Goal: Navigation & Orientation: Find specific page/section

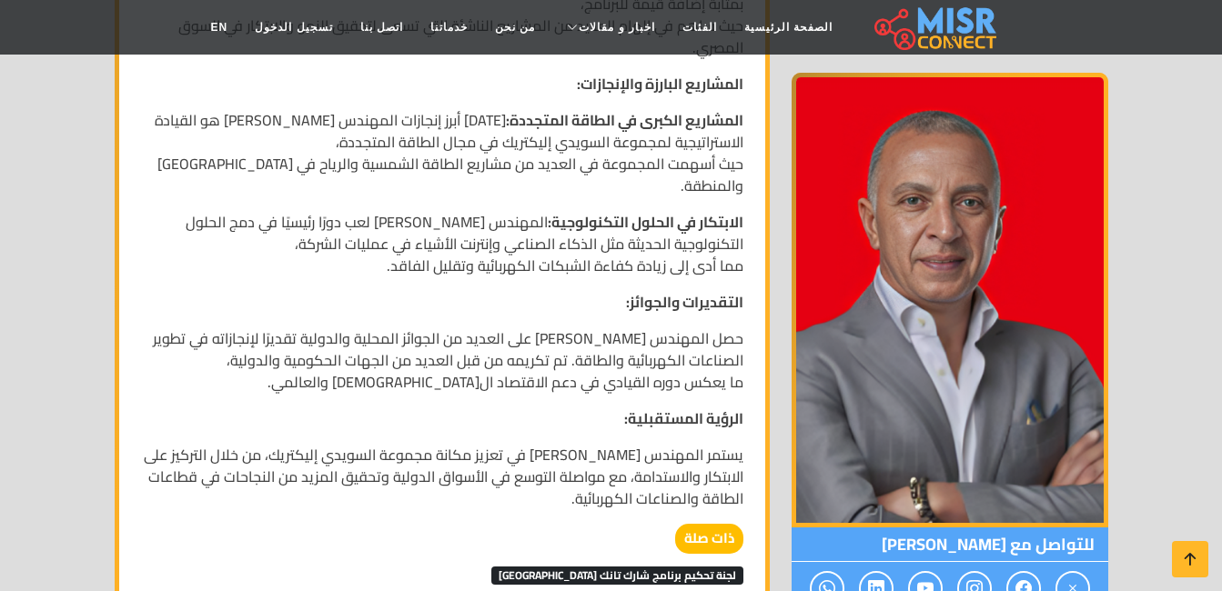
scroll to position [1728, 0]
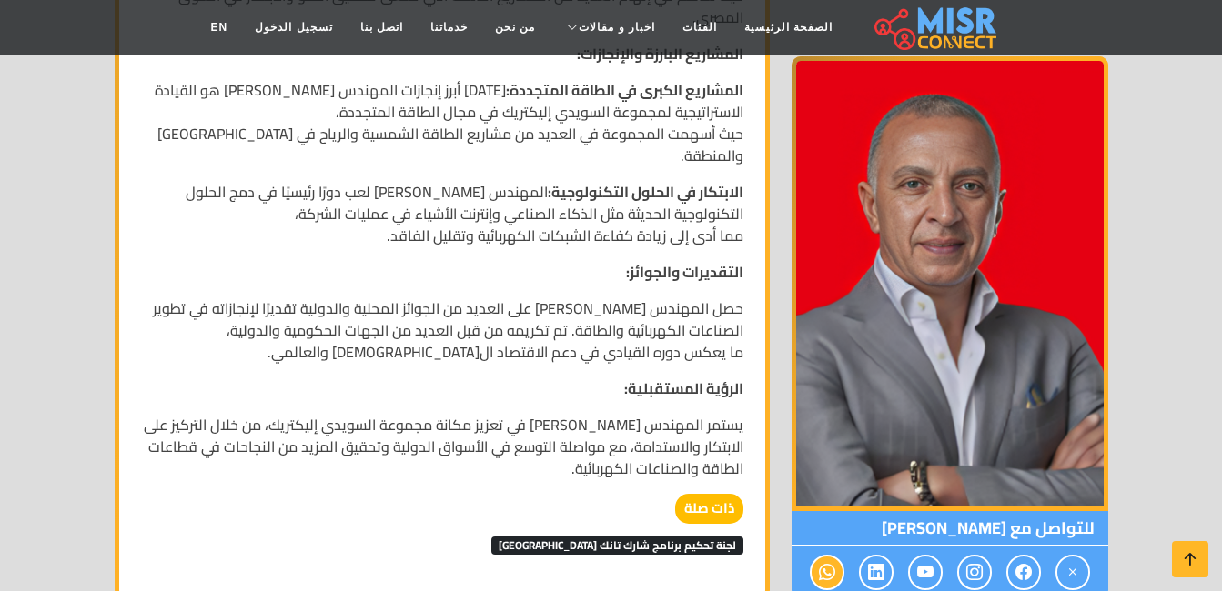
click at [831, 558] on icon at bounding box center [827, 573] width 16 height 30
click at [832, 558] on icon at bounding box center [827, 573] width 16 height 30
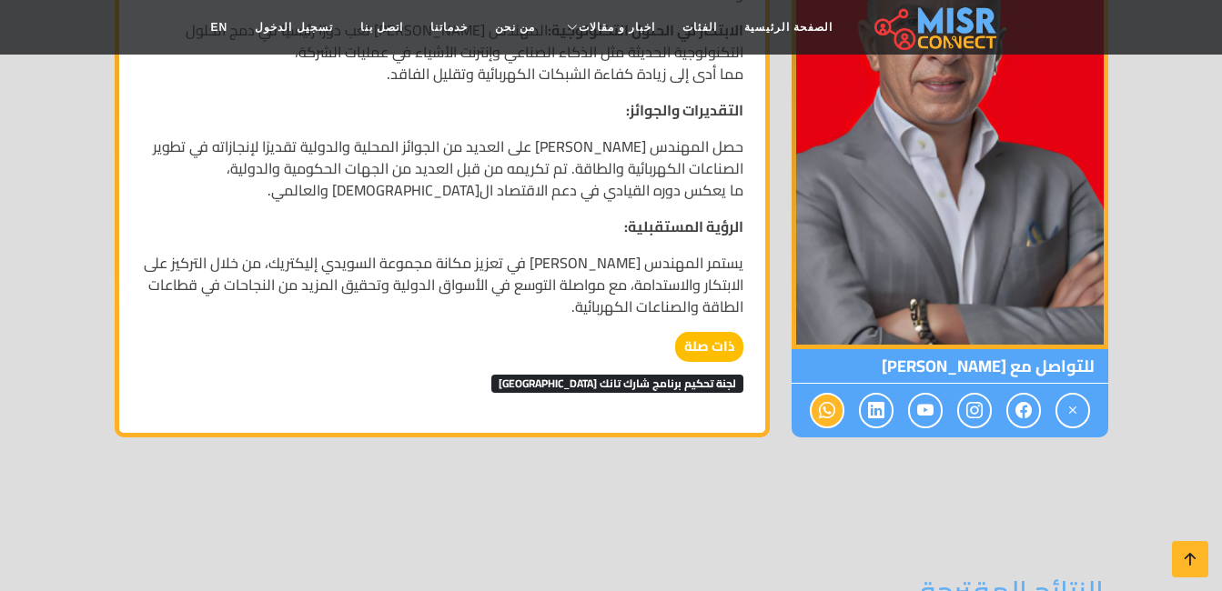
scroll to position [1910, 0]
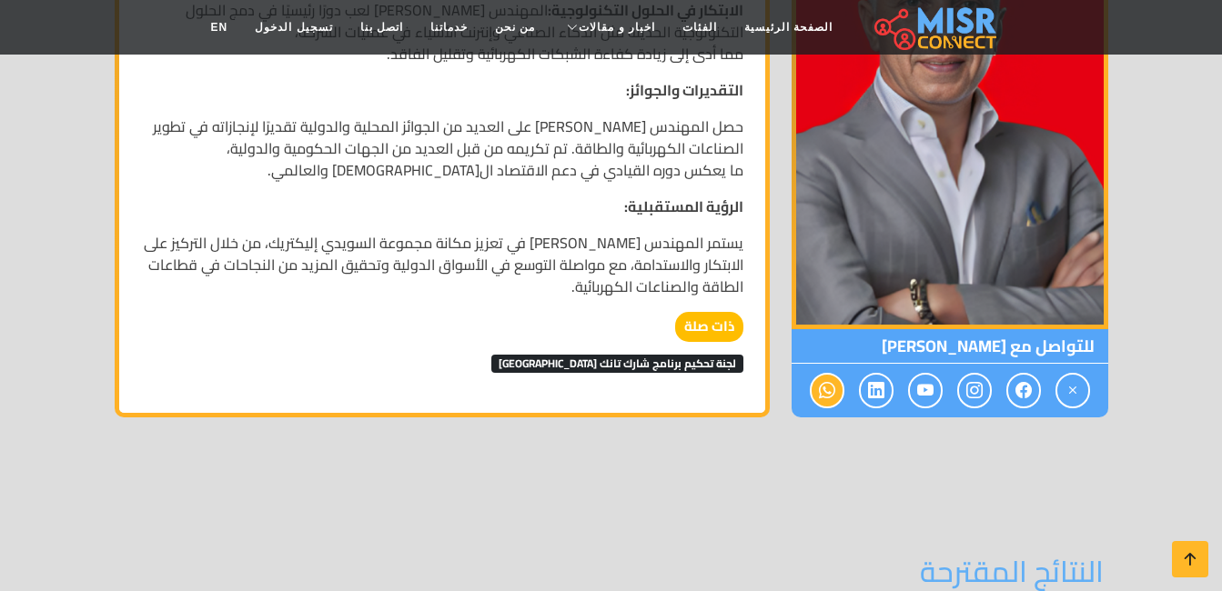
click at [830, 376] on icon at bounding box center [827, 391] width 16 height 30
click at [831, 376] on icon at bounding box center [827, 391] width 16 height 30
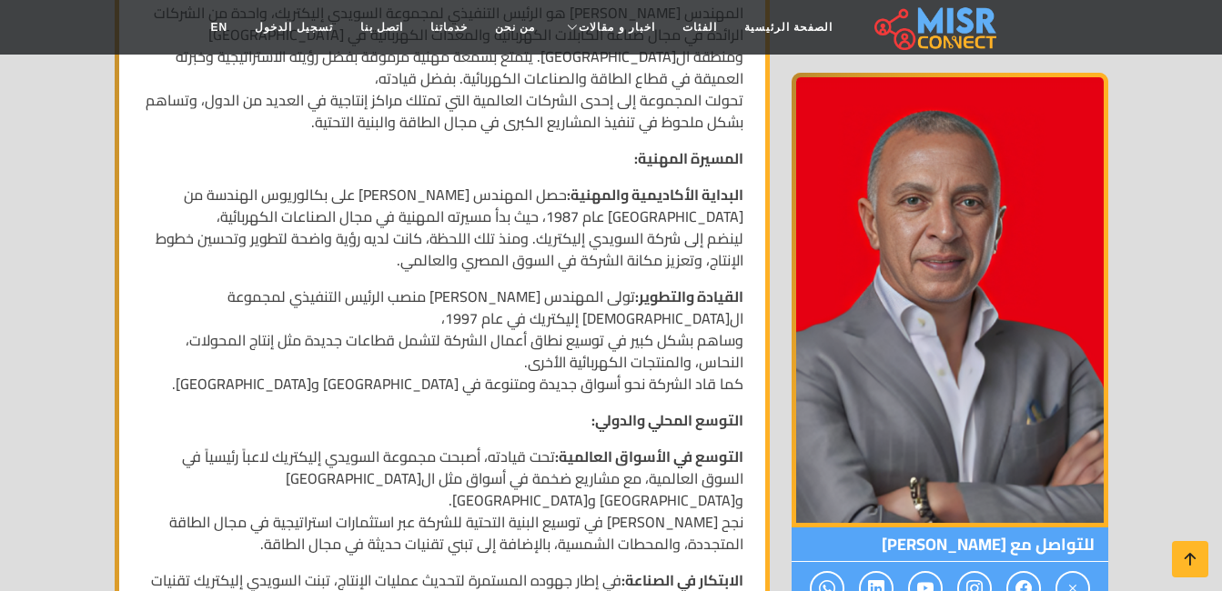
scroll to position [0, 0]
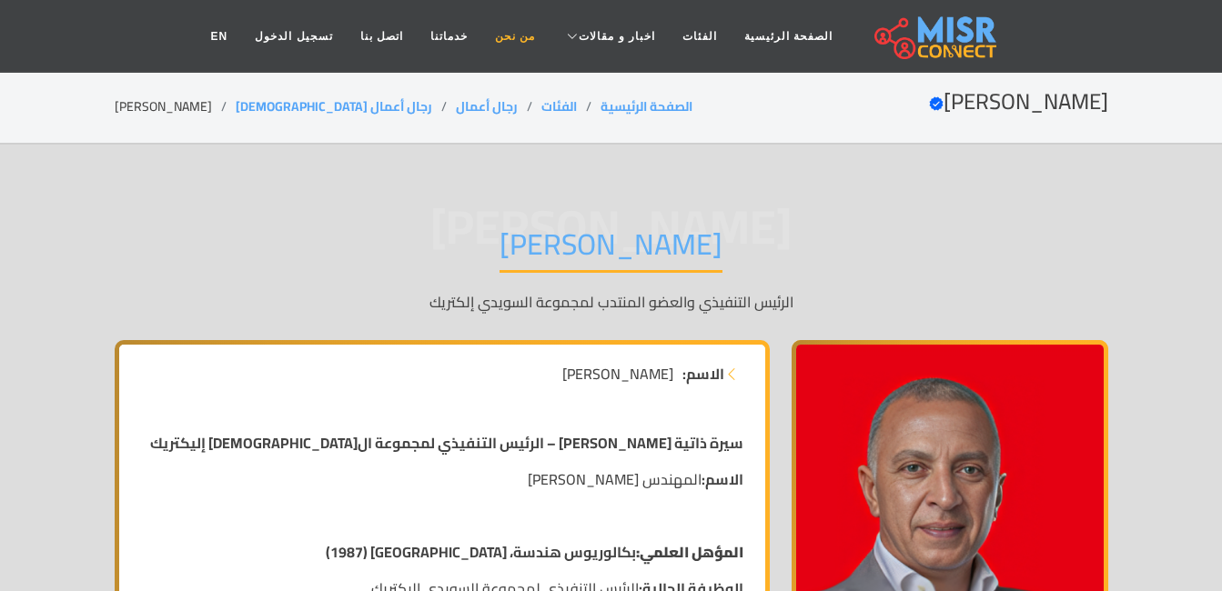
click at [513, 39] on link "من نحن" at bounding box center [514, 36] width 67 height 35
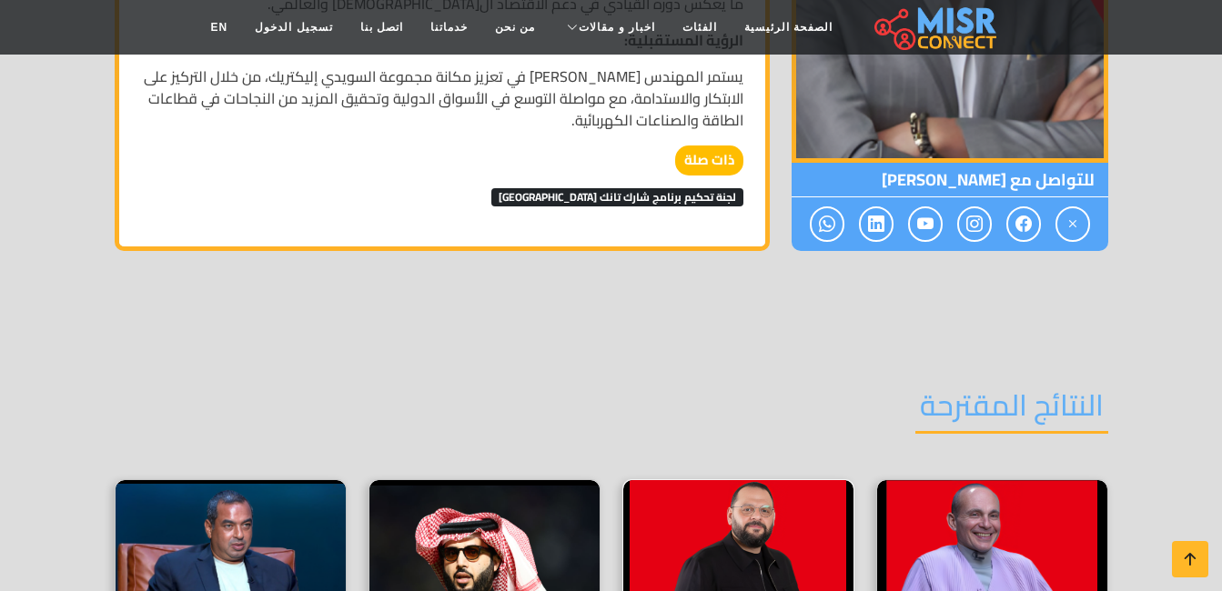
scroll to position [1986, 0]
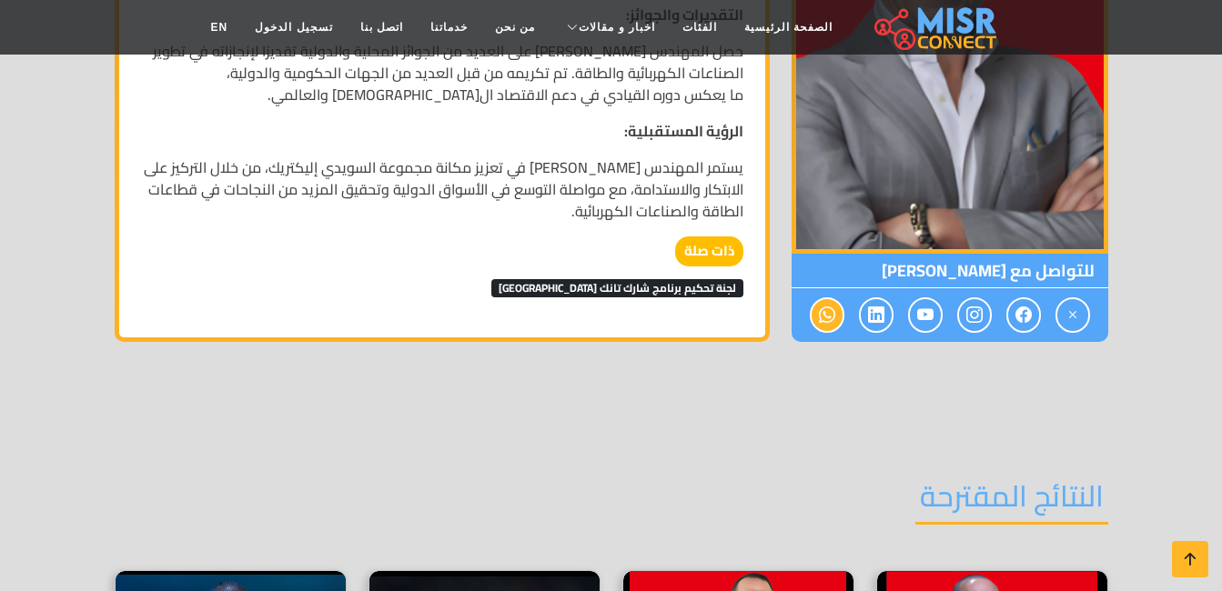
click at [823, 300] on icon at bounding box center [827, 315] width 16 height 30
click at [1016, 300] on icon at bounding box center [1023, 315] width 16 height 30
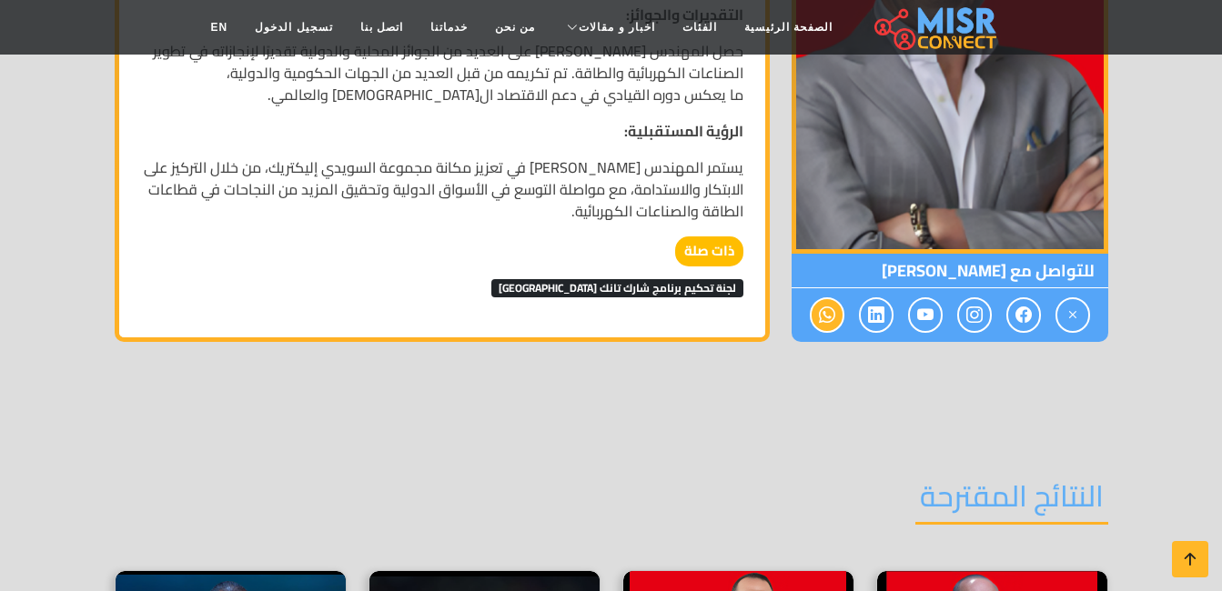
click at [837, 297] on span at bounding box center [827, 314] width 35 height 35
click at [1024, 300] on icon at bounding box center [1023, 315] width 16 height 30
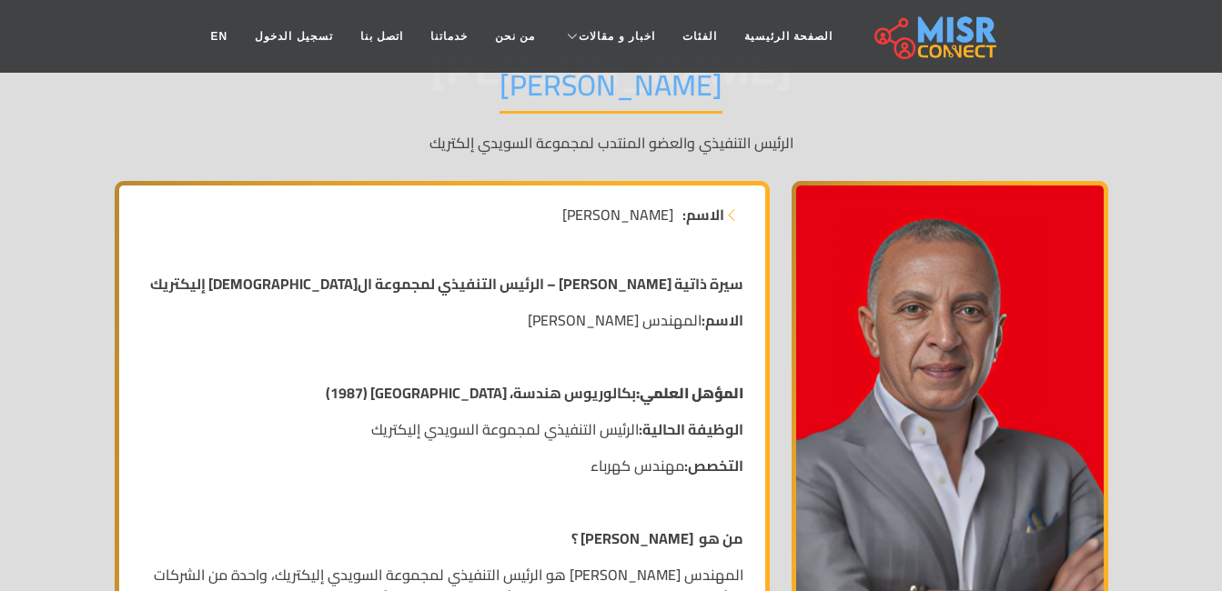
scroll to position [0, 0]
